Goal: Navigation & Orientation: Find specific page/section

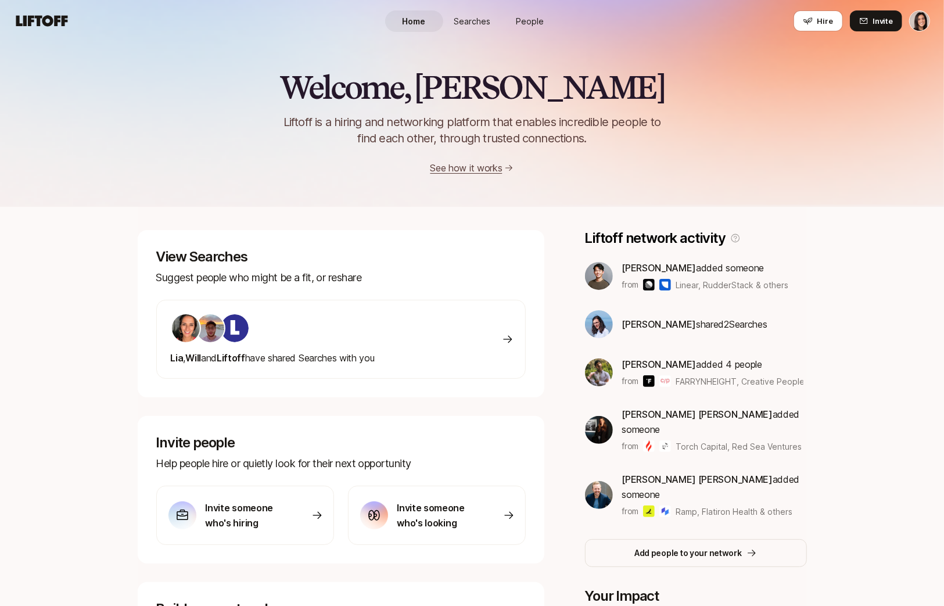
click at [475, 24] on span "Searches" at bounding box center [472, 21] width 37 height 12
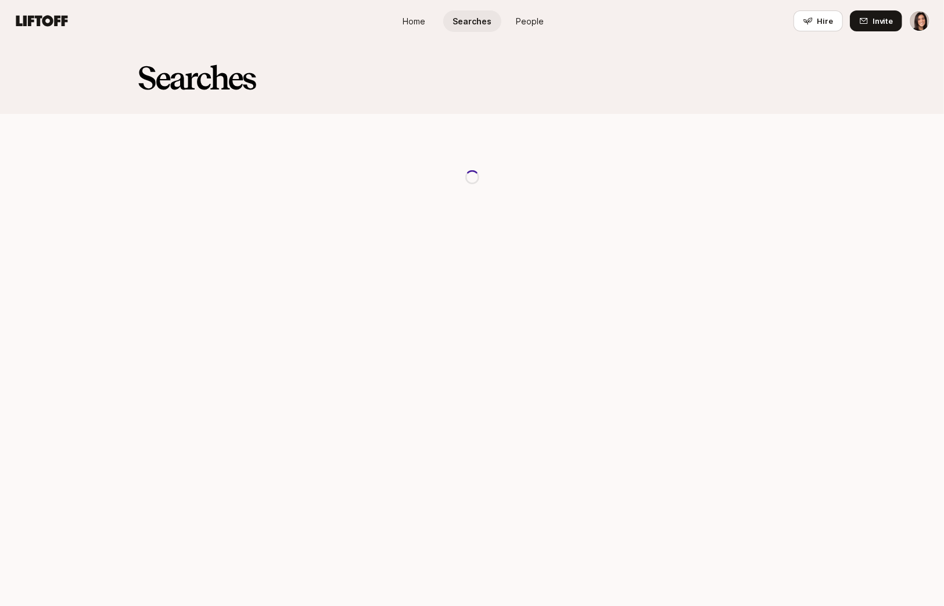
click at [533, 21] on span "People" at bounding box center [531, 21] width 28 height 12
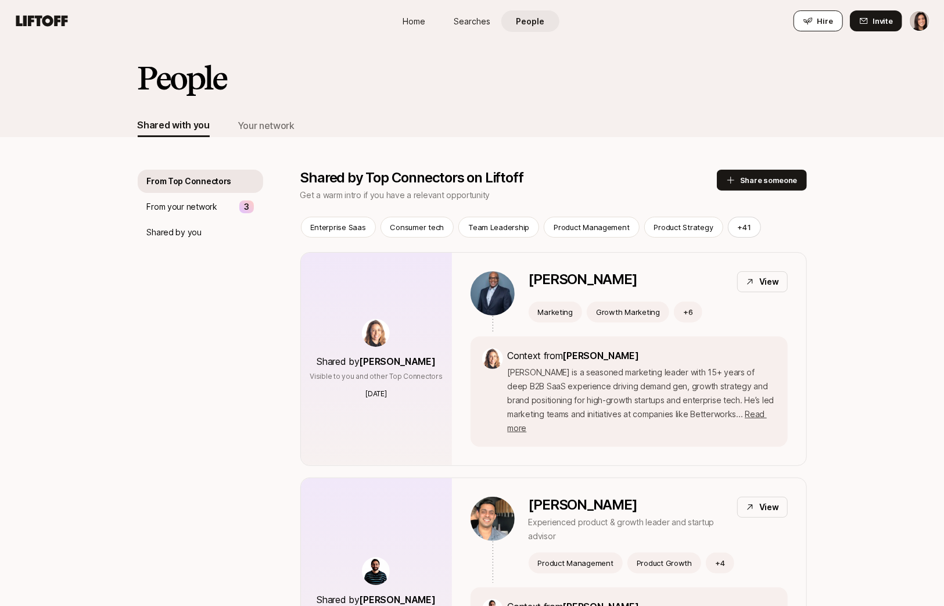
click at [813, 22] on icon at bounding box center [808, 20] width 9 height 9
click at [254, 128] on div "Your network" at bounding box center [266, 125] width 57 height 15
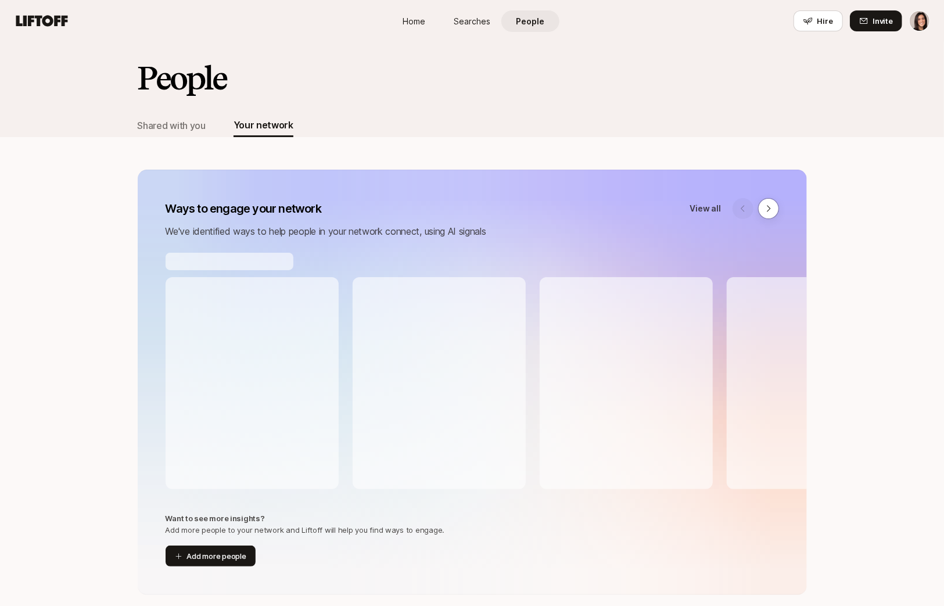
click at [425, 24] on span "Home" at bounding box center [414, 21] width 23 height 12
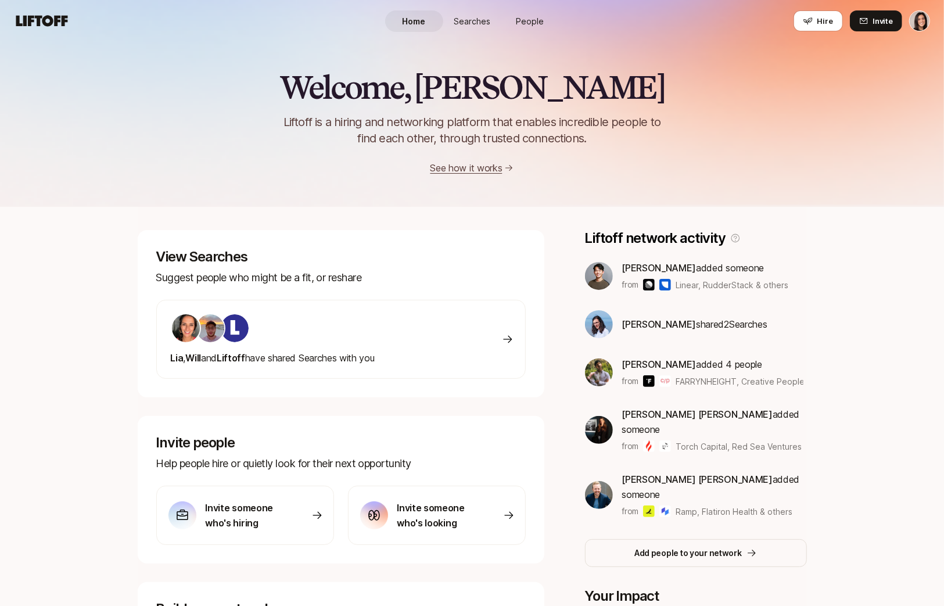
click at [466, 24] on span "Searches" at bounding box center [472, 21] width 37 height 12
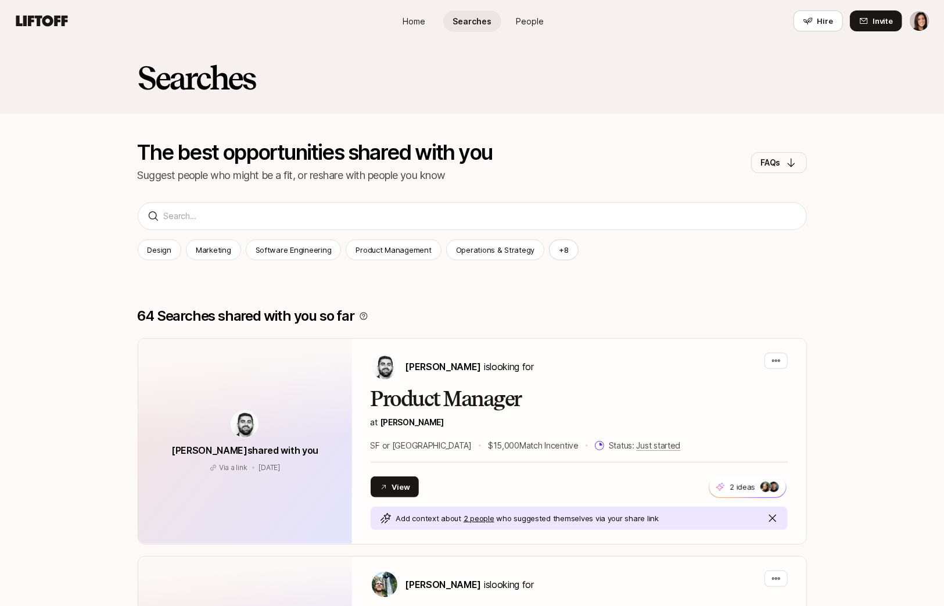
click at [419, 20] on span "Home" at bounding box center [414, 21] width 23 height 12
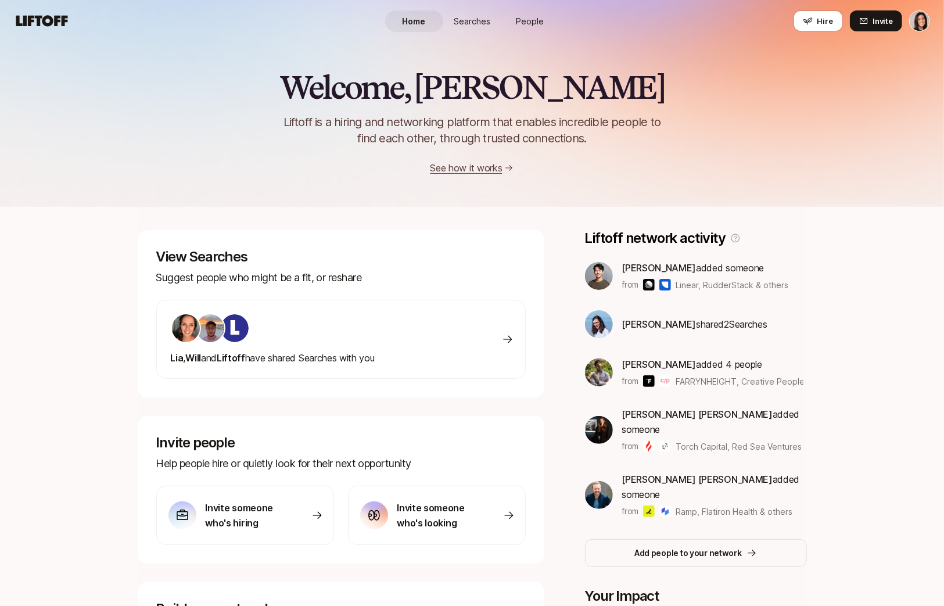
click at [541, 27] on link "People" at bounding box center [531, 21] width 58 height 22
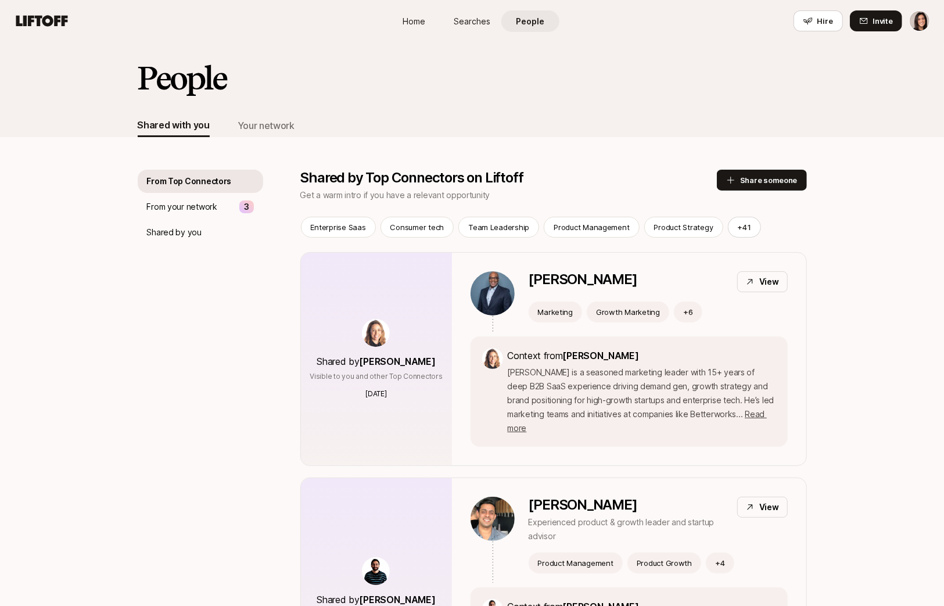
click at [427, 24] on link "Home" at bounding box center [414, 21] width 58 height 22
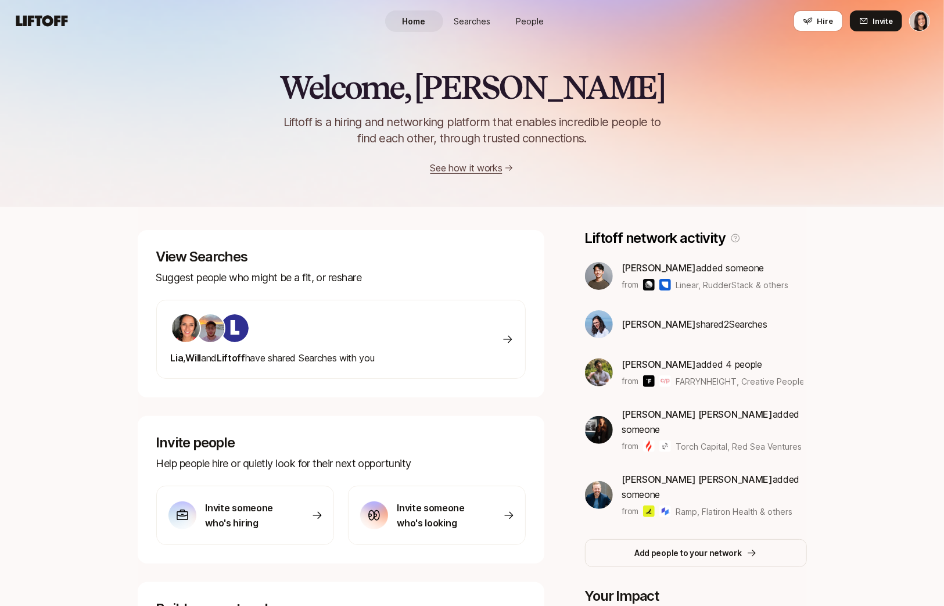
click at [502, 16] on link "People" at bounding box center [531, 21] width 58 height 22
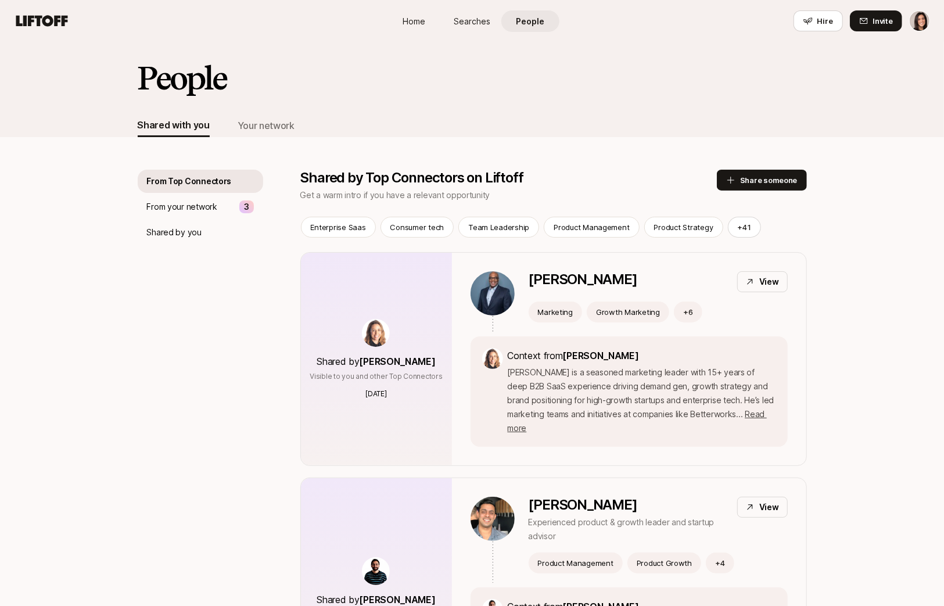
click at [455, 17] on span "Searches" at bounding box center [472, 21] width 37 height 12
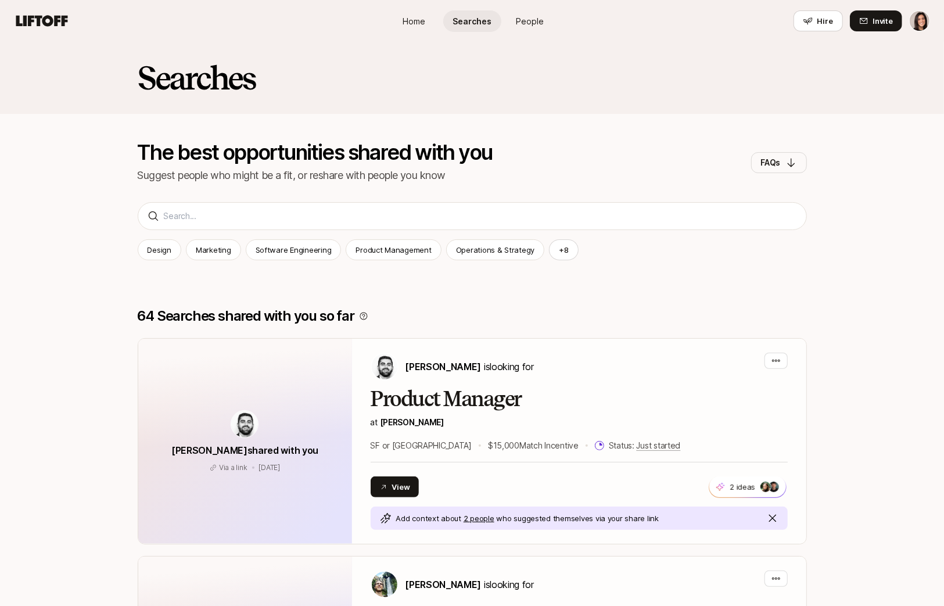
click at [403, 23] on span "Home" at bounding box center [414, 21] width 23 height 12
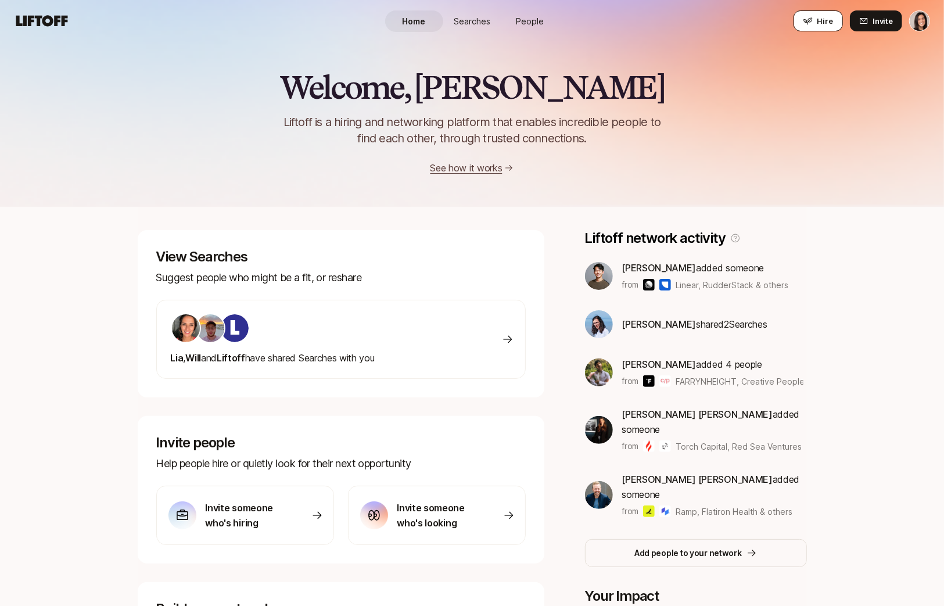
click at [806, 29] on button "Hire" at bounding box center [818, 20] width 49 height 21
click at [459, 21] on span "Searches" at bounding box center [472, 21] width 37 height 12
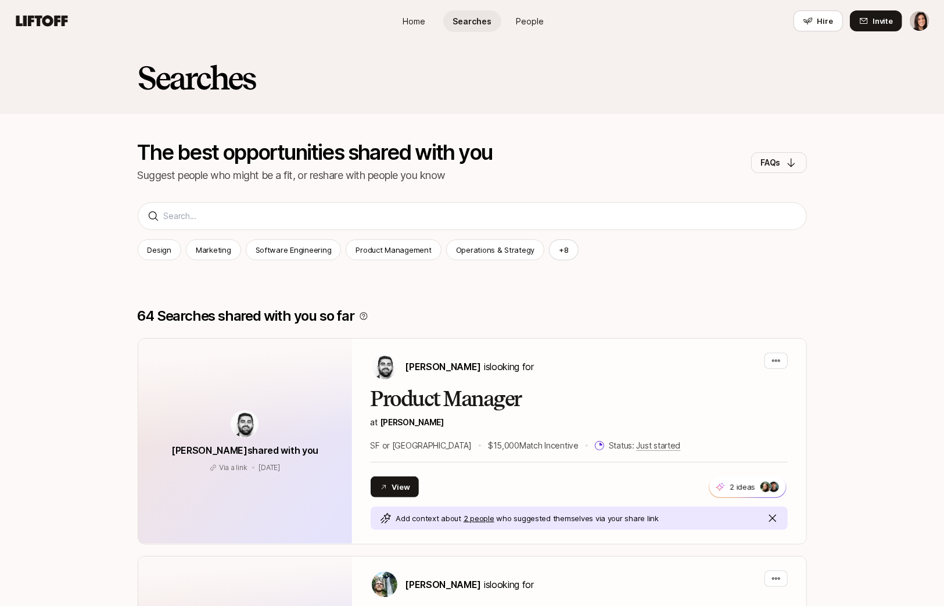
click at [517, 21] on span "People" at bounding box center [531, 21] width 28 height 12
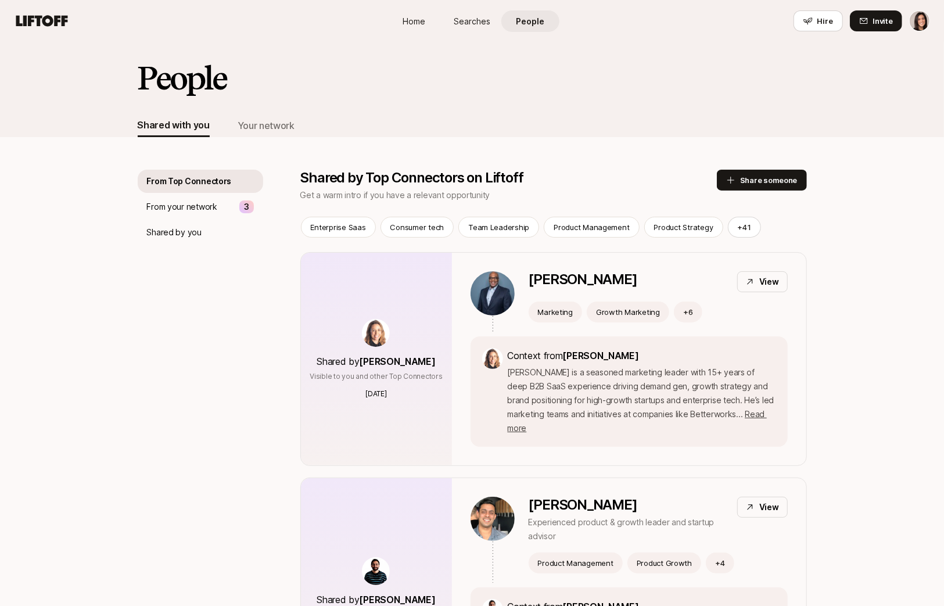
click at [426, 23] on link "Home" at bounding box center [414, 21] width 58 height 22
